Goal: Transaction & Acquisition: Subscribe to service/newsletter

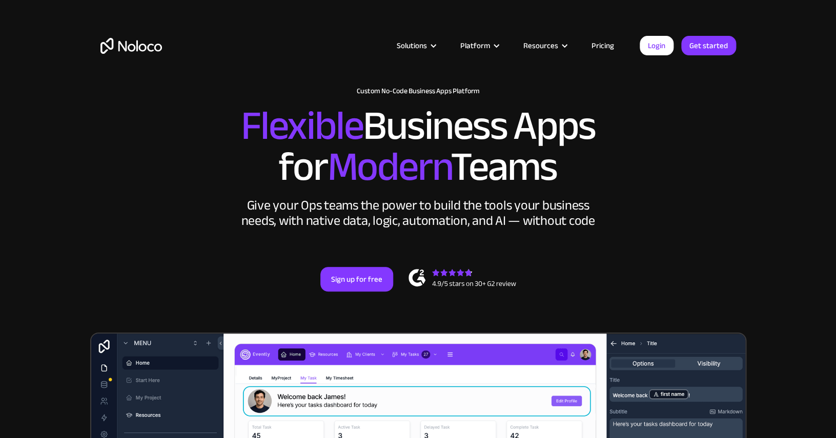
click at [610, 48] on link "Pricing" at bounding box center [603, 45] width 48 height 13
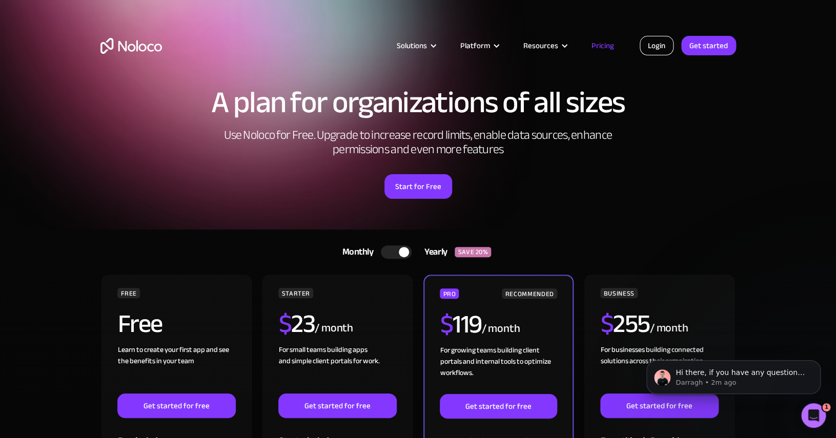
click at [654, 51] on link "Login" at bounding box center [657, 45] width 34 height 19
click at [394, 194] on link "Start for Free" at bounding box center [418, 186] width 68 height 25
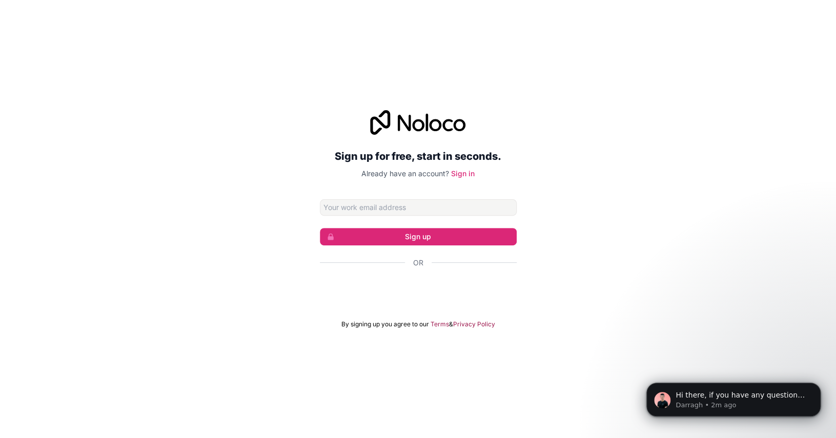
click at [485, 287] on div "Sign in with Google. Opens in new tab" at bounding box center [418, 290] width 197 height 23
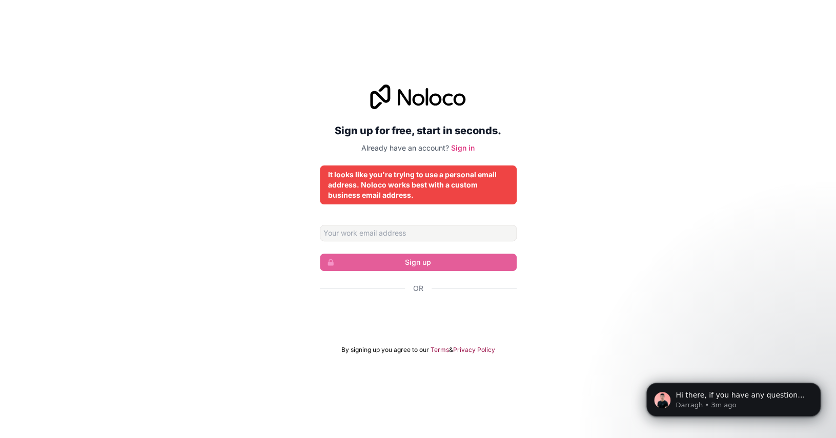
click at [406, 317] on div "Sign in with Google. Opens in new tab" at bounding box center [418, 316] width 197 height 23
click at [462, 319] on div "Sign in with Google. Opens in new tab" at bounding box center [418, 316] width 197 height 23
